Goal: Navigation & Orientation: Find specific page/section

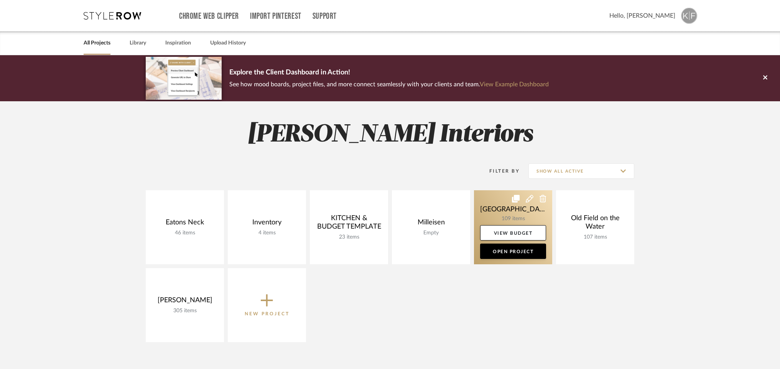
click at [515, 214] on link at bounding box center [513, 227] width 78 height 74
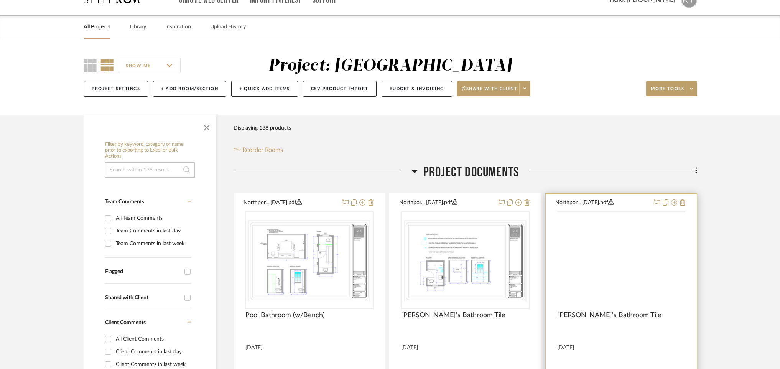
scroll to position [18, 0]
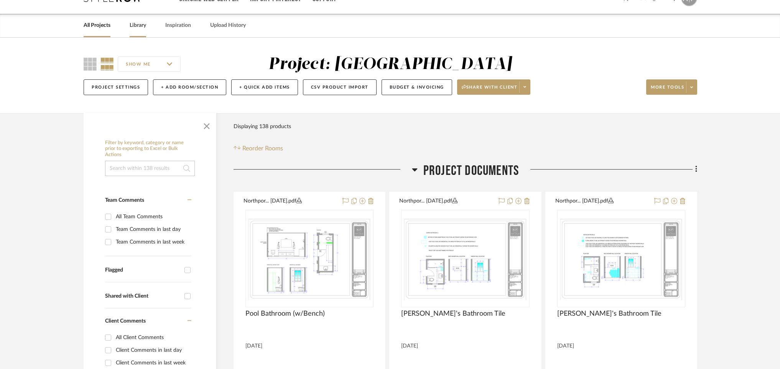
click at [140, 25] on link "Library" at bounding box center [138, 25] width 16 height 10
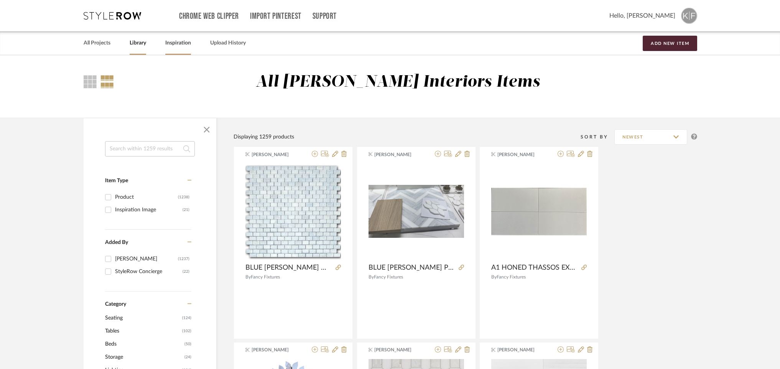
click at [175, 44] on link "Inspiration" at bounding box center [178, 43] width 26 height 10
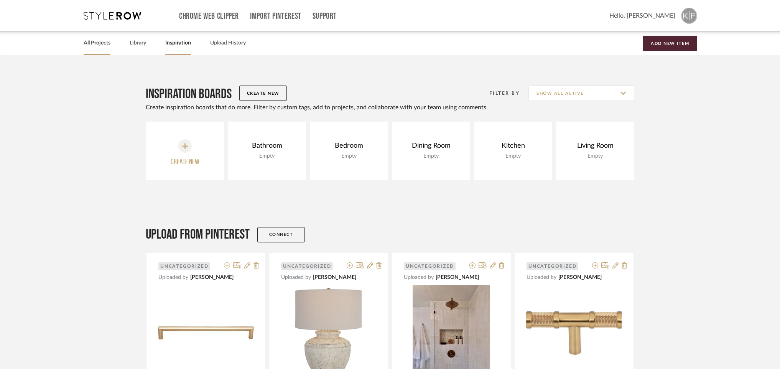
click at [92, 43] on link "All Projects" at bounding box center [97, 43] width 27 height 10
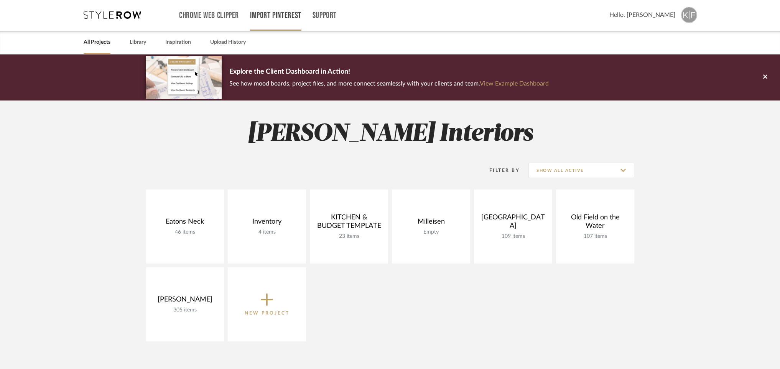
scroll to position [1, 0]
